Goal: Information Seeking & Learning: Learn about a topic

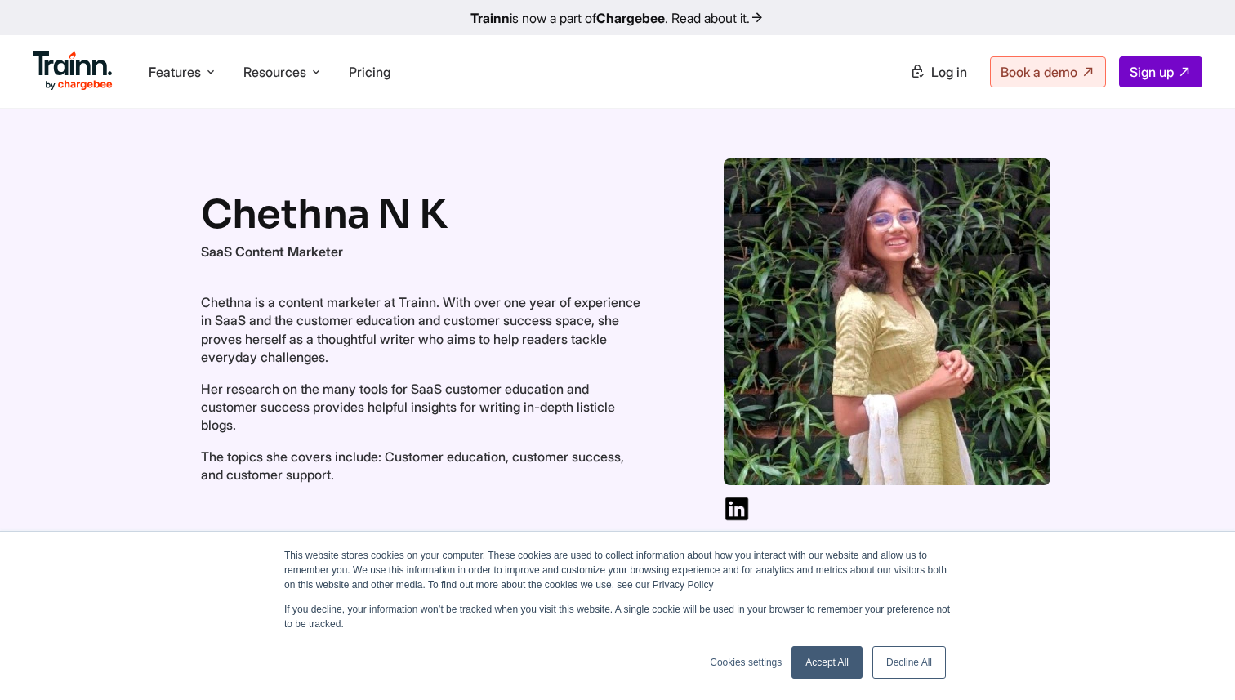
click at [818, 674] on link "Accept All" at bounding box center [826, 662] width 71 height 33
